Goal: Task Accomplishment & Management: Use online tool/utility

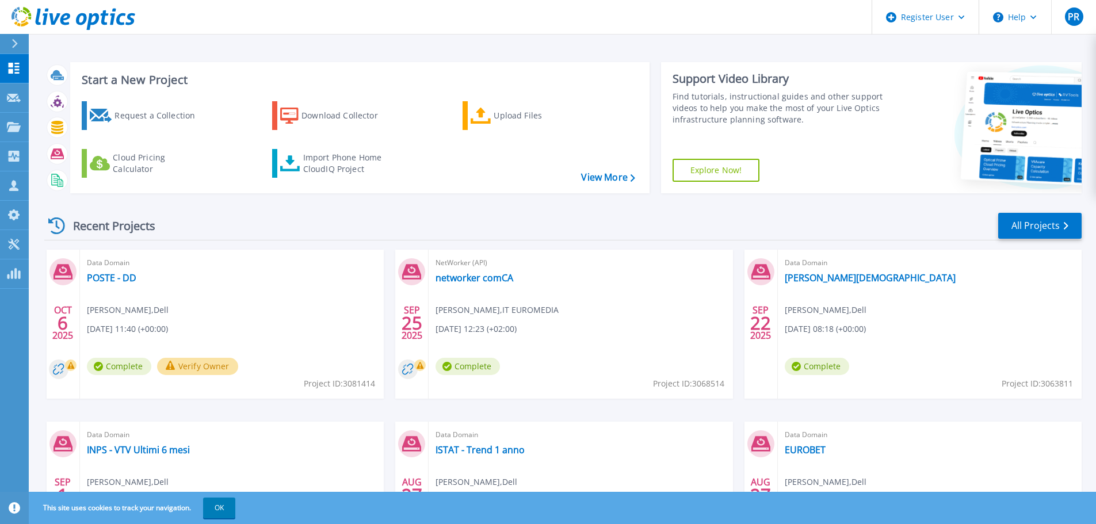
drag, startPoint x: 964, startPoint y: 0, endPoint x: 672, endPoint y: 301, distance: 419.1
click at [672, 301] on div "NetWorker (API) networker comCA Matteo Locci , IT EUROMEDIA 09/25/2025, 12:23 (…" at bounding box center [581, 324] width 304 height 149
click at [54, 156] on p "Collectors" at bounding box center [49, 157] width 38 height 30
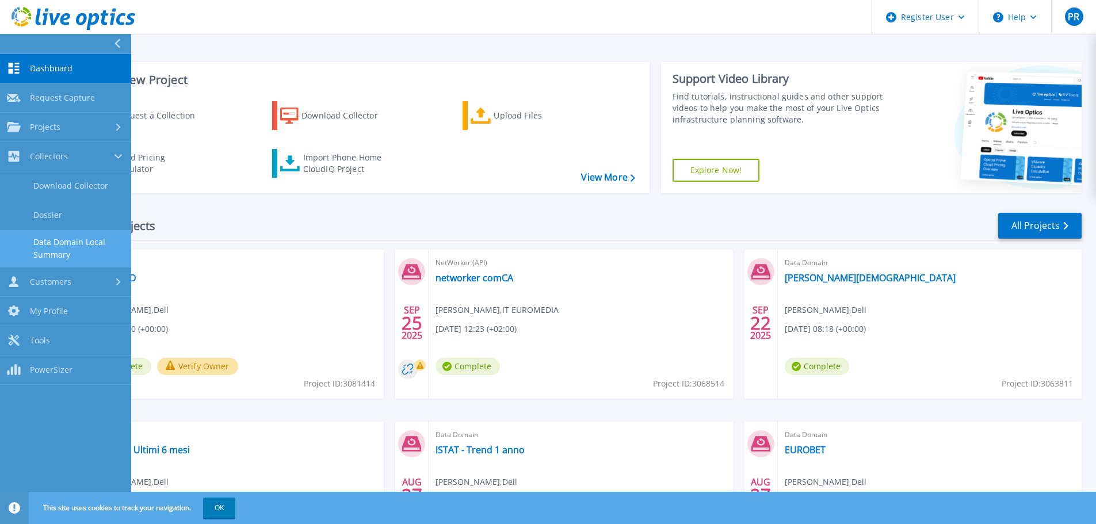
drag, startPoint x: 79, startPoint y: 250, endPoint x: 129, endPoint y: 247, distance: 50.7
click at [79, 249] on link "Data Domain Local Summary" at bounding box center [65, 248] width 131 height 37
click at [66, 242] on link "Data Domain Local Summary" at bounding box center [65, 248] width 131 height 37
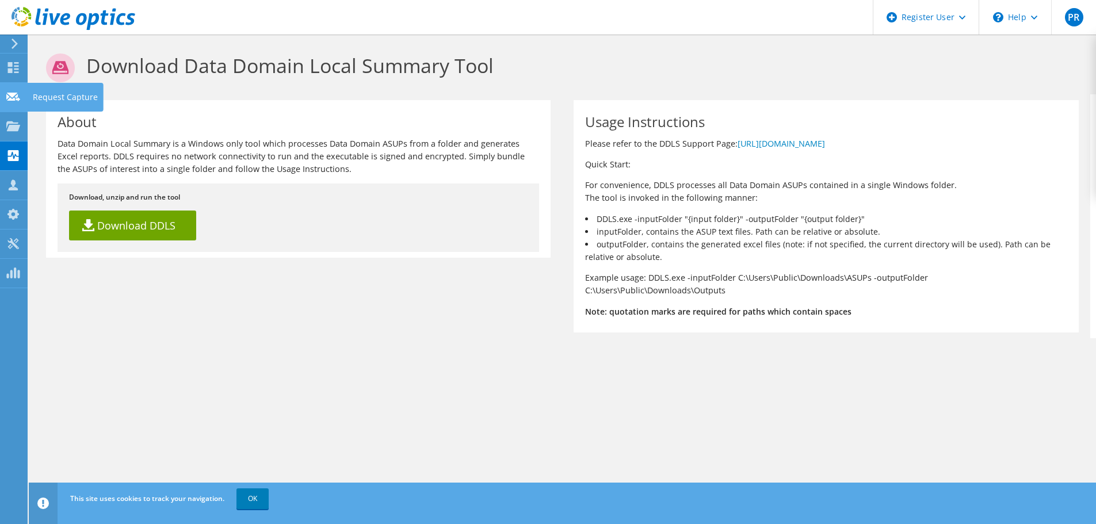
click at [47, 95] on div "Request Capture" at bounding box center [65, 97] width 77 height 29
click at [16, 41] on icon at bounding box center [14, 44] width 9 height 10
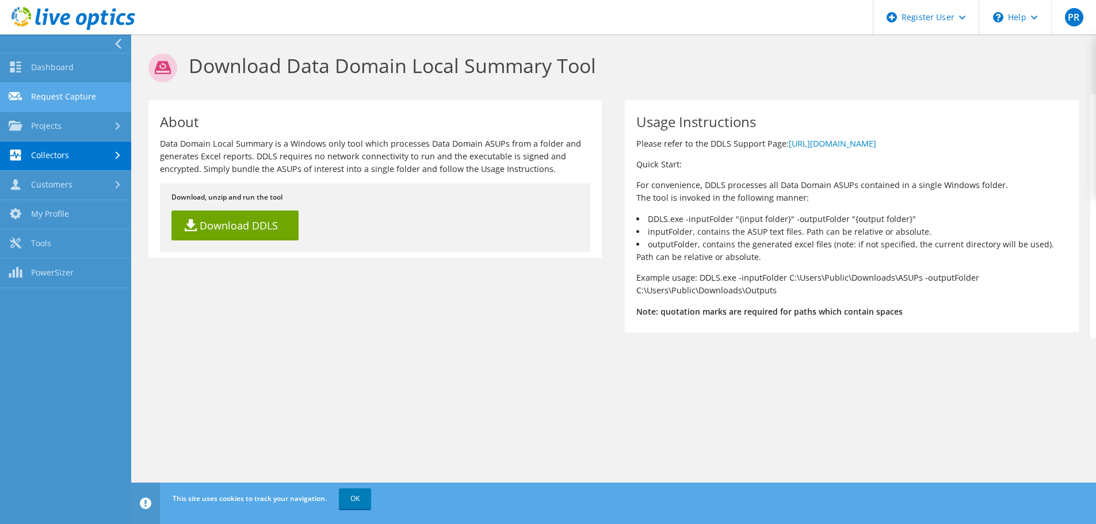
click at [93, 96] on link "Request Capture" at bounding box center [65, 97] width 131 height 29
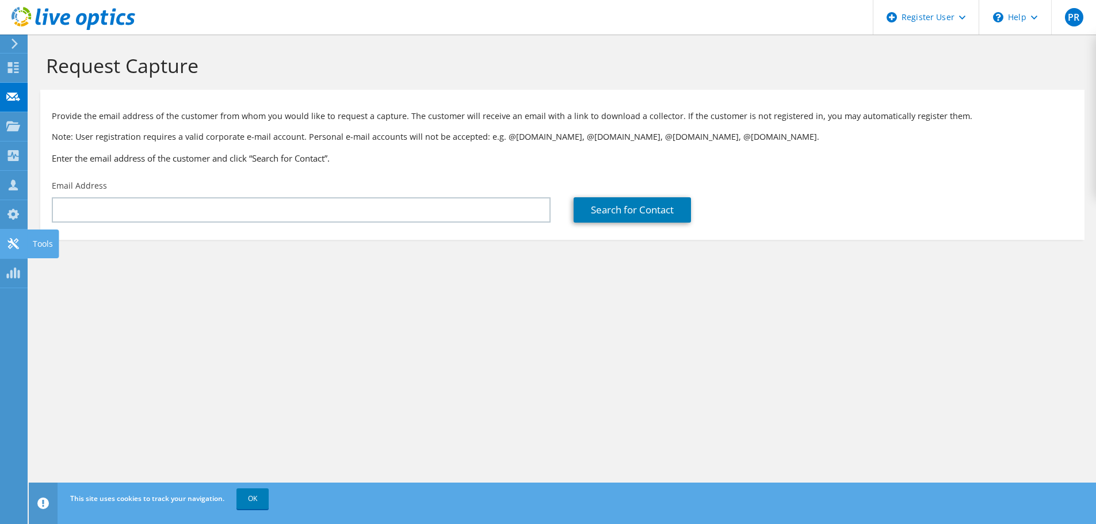
click at [14, 245] on use at bounding box center [12, 243] width 11 height 11
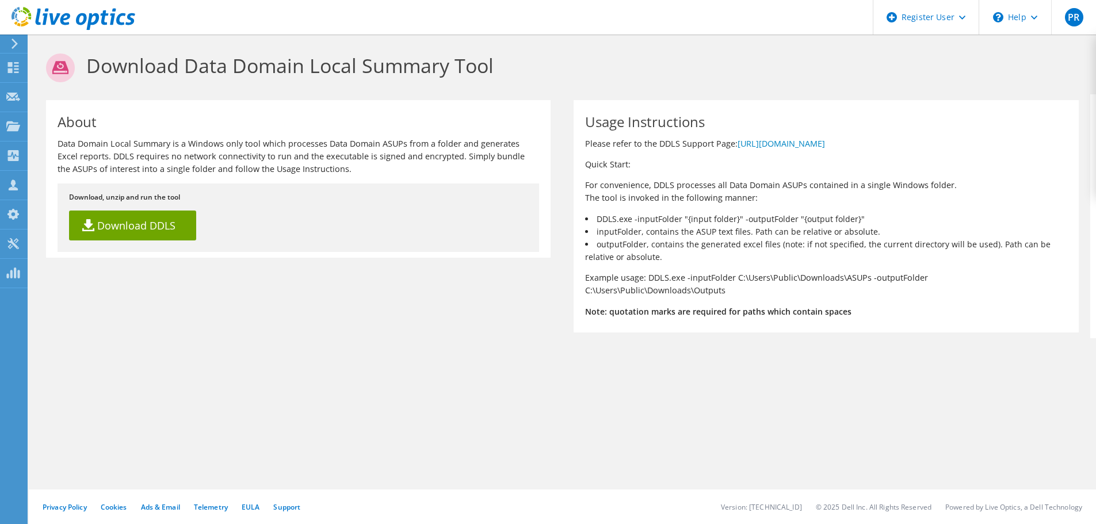
drag, startPoint x: 265, startPoint y: 1, endPoint x: 651, endPoint y: 427, distance: 574.7
click at [651, 427] on div "Download Data Domain Local Summary Tool About Data Domain Local Summary is a Wi…" at bounding box center [562, 280] width 1067 height 490
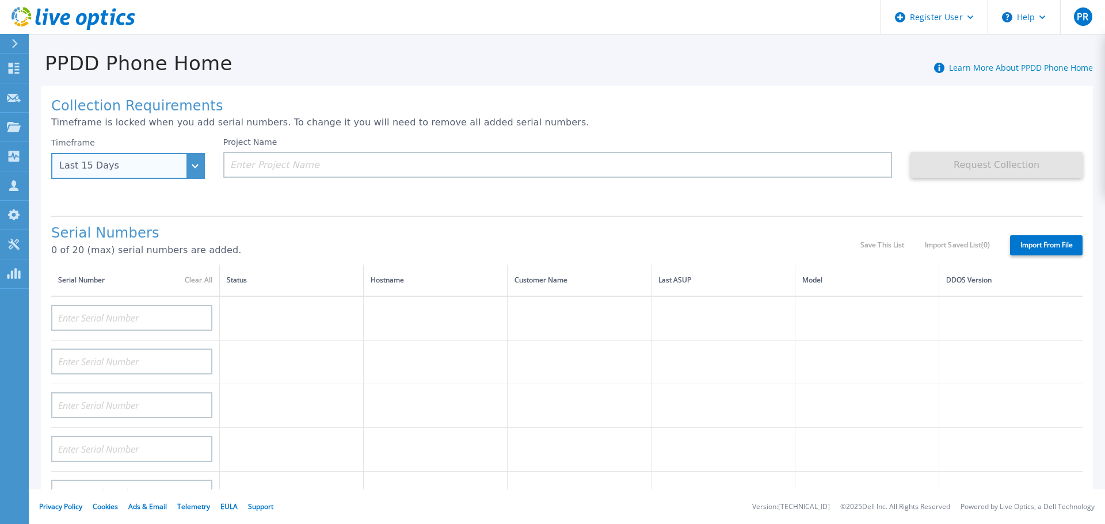
click at [184, 167] on div "Last 15 Days" at bounding box center [128, 166] width 154 height 26
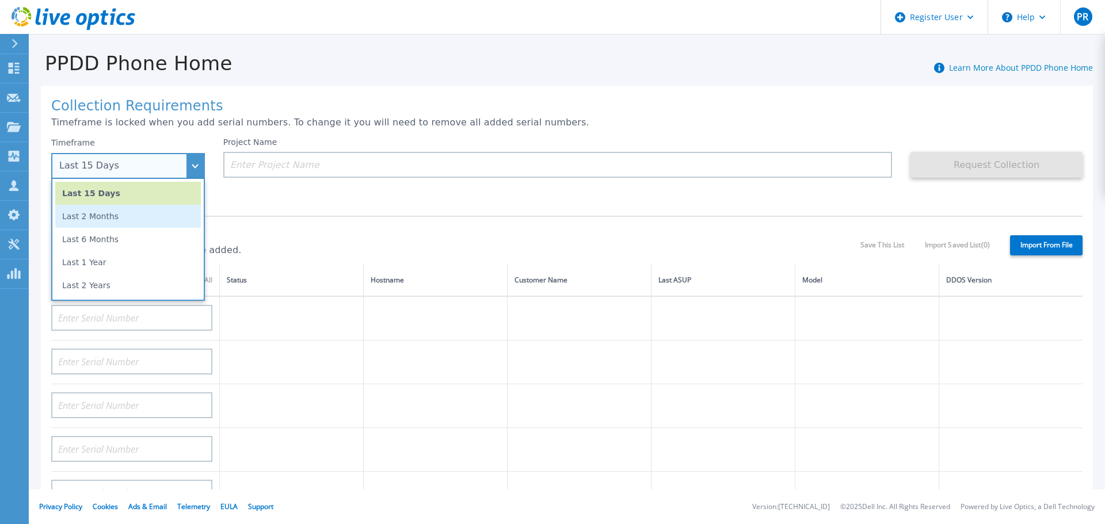
click at [115, 219] on li "Last 2 Months" at bounding box center [128, 216] width 146 height 23
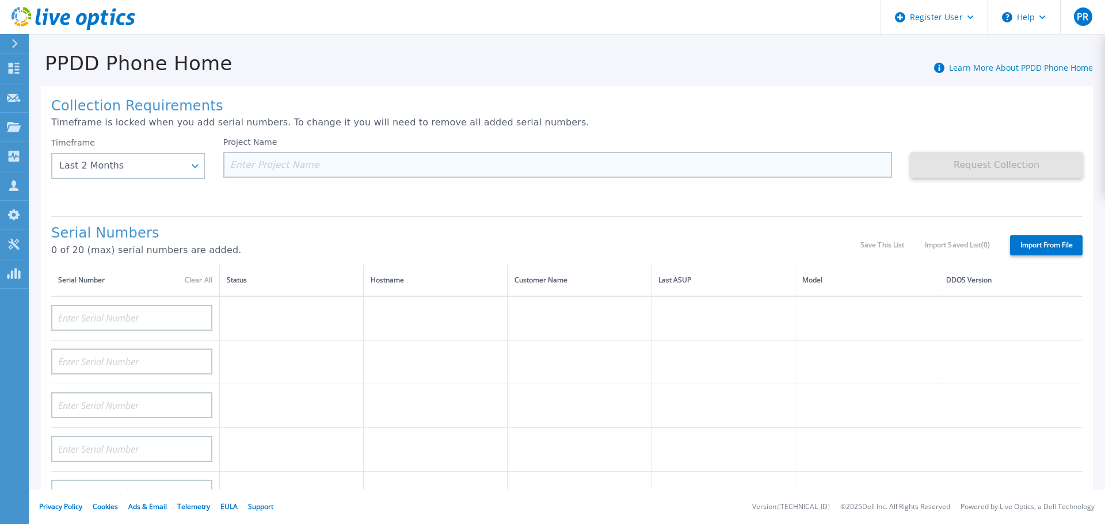
click at [318, 154] on input at bounding box center [557, 165] width 669 height 26
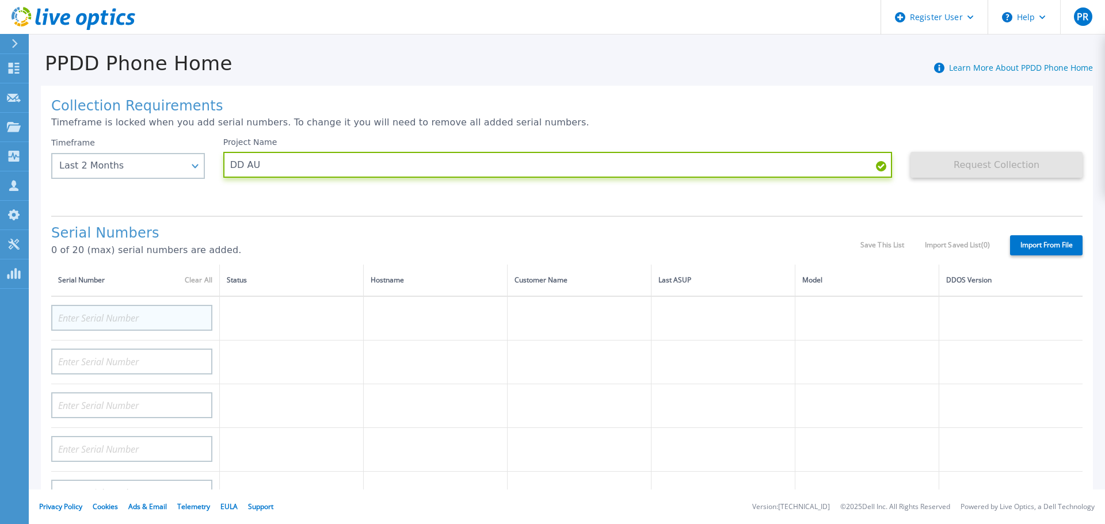
type input "DD AU"
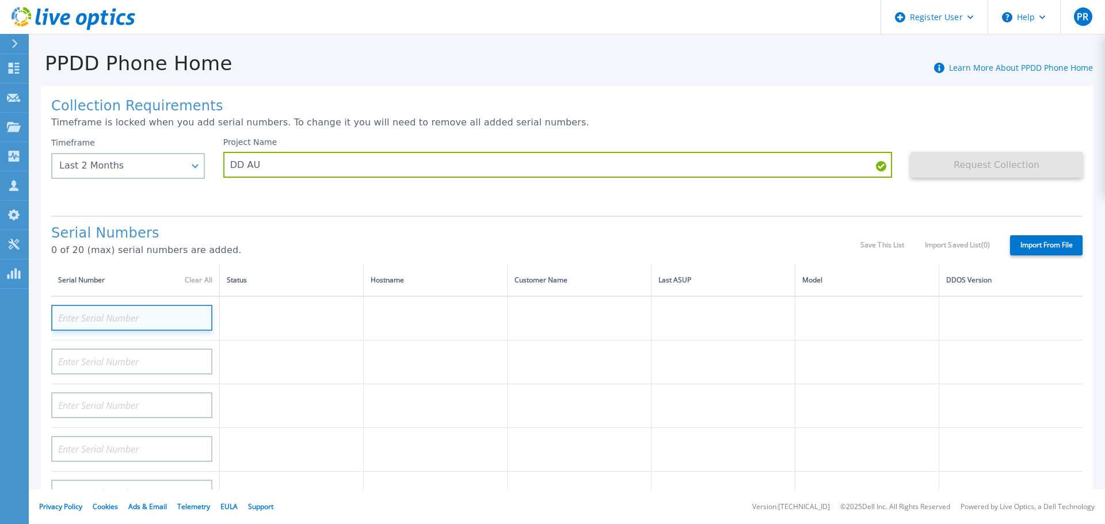
click at [146, 319] on input at bounding box center [131, 318] width 161 height 26
paste input "CRK00242922973"
type input "CRK00242922973"
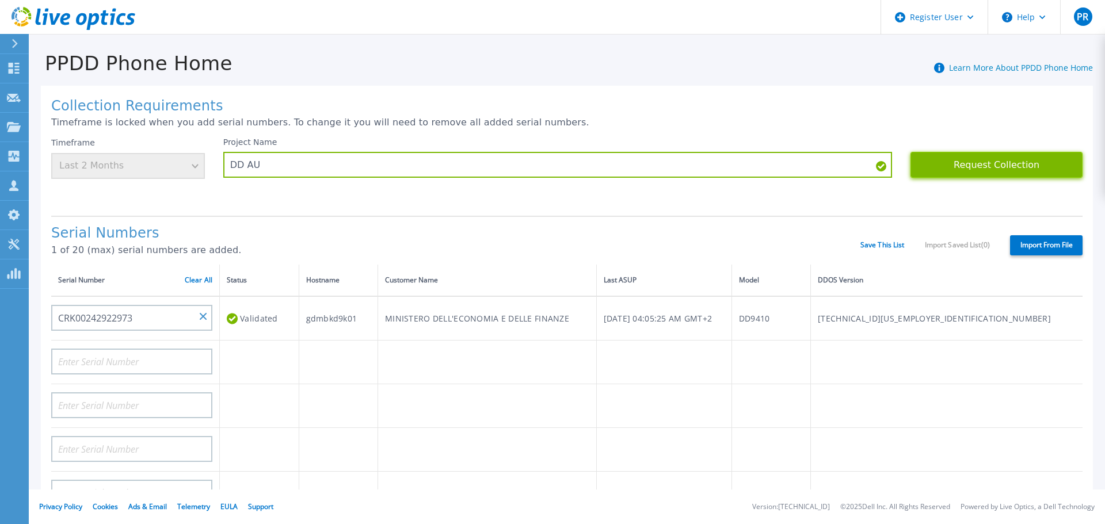
click at [995, 165] on button "Request Collection" at bounding box center [996, 165] width 172 height 26
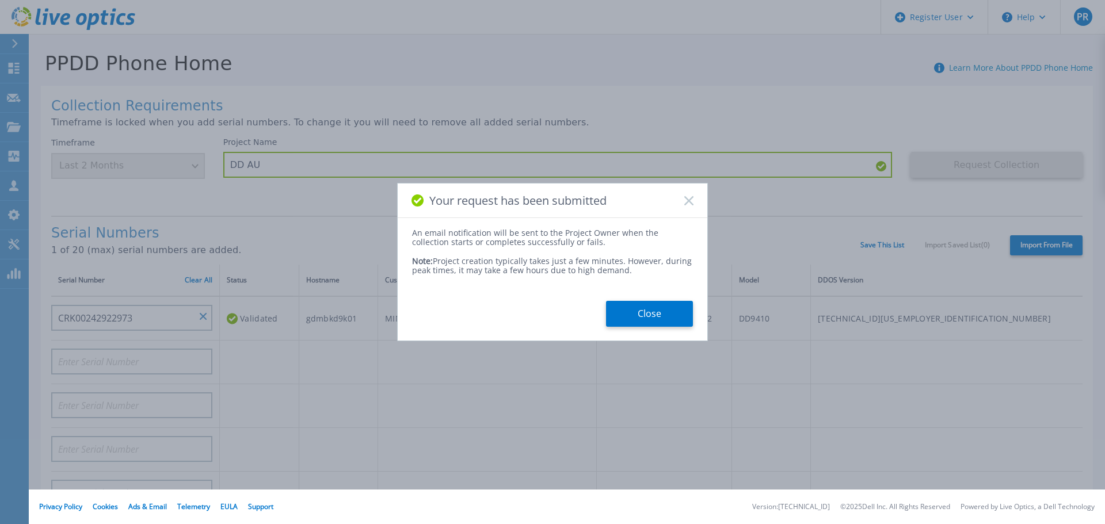
drag, startPoint x: 655, startPoint y: 312, endPoint x: 662, endPoint y: 318, distance: 8.9
click at [656, 314] on button "Close" at bounding box center [649, 314] width 87 height 26
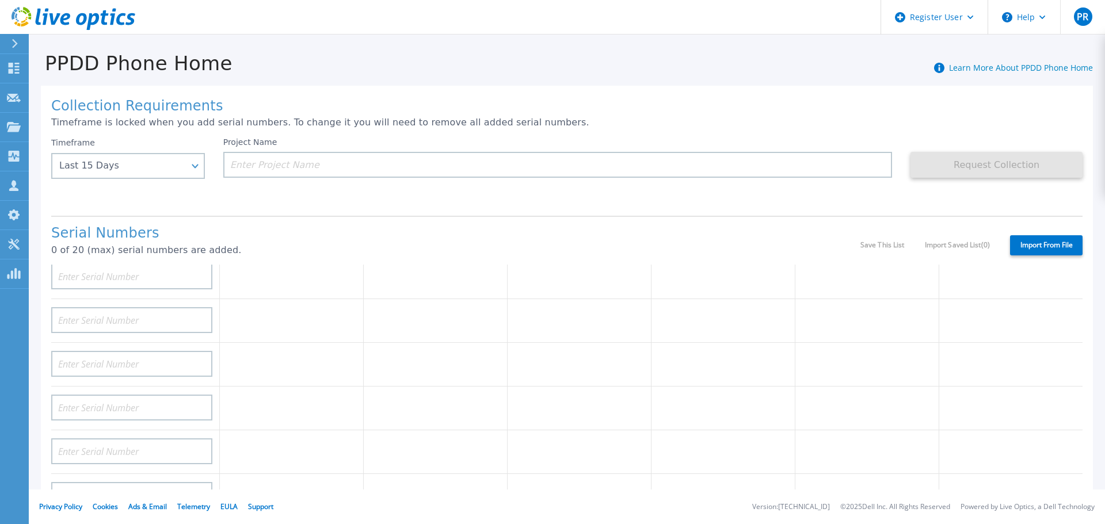
scroll to position [461, 0]
click at [51, 67] on p "Dashboard" at bounding box center [51, 69] width 43 height 30
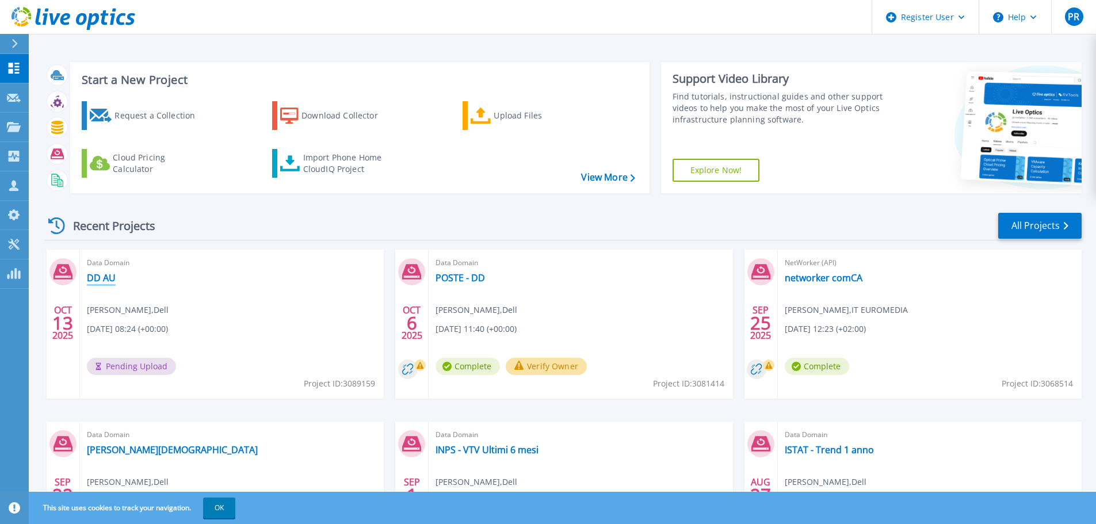
click at [105, 272] on link "DD AU" at bounding box center [101, 278] width 29 height 12
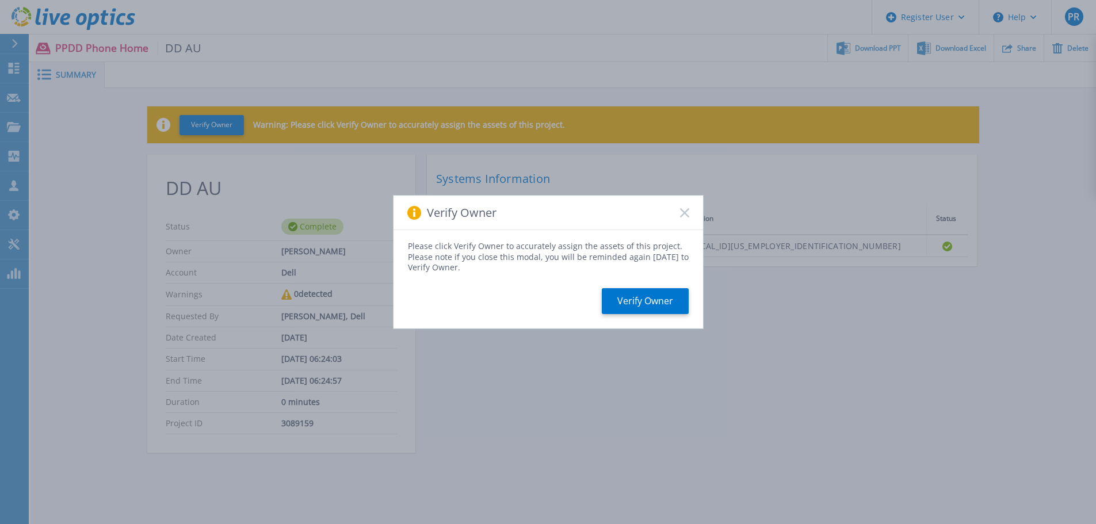
click at [685, 211] on icon at bounding box center [684, 212] width 9 height 9
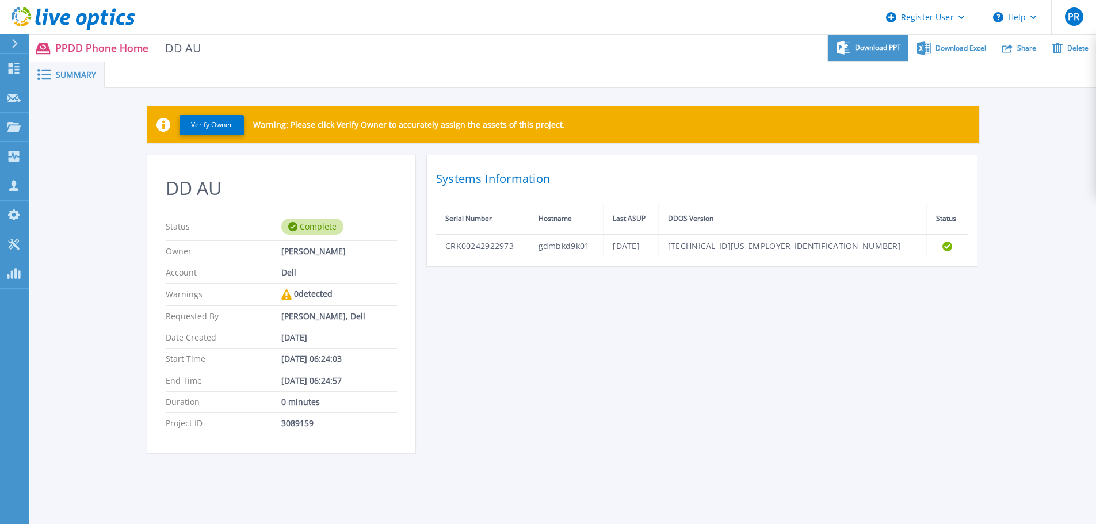
click at [877, 51] on span "Download PPT" at bounding box center [878, 47] width 46 height 7
